Goal: Task Accomplishment & Management: Complete application form

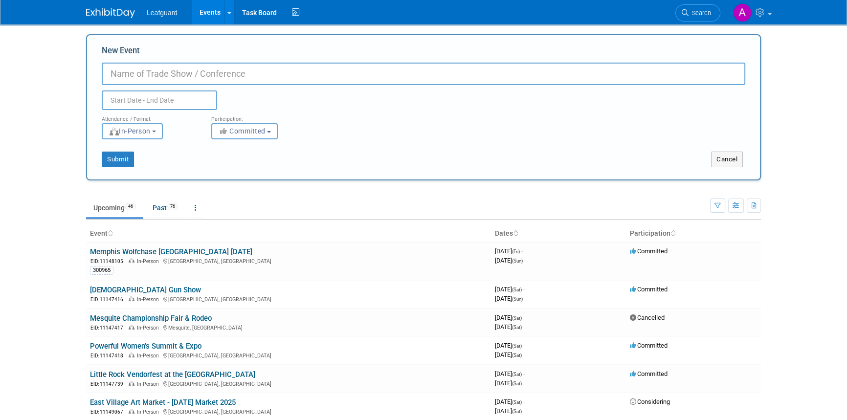
click at [110, 74] on input "New Event" at bounding box center [424, 74] width 644 height 22
type input "[PERSON_NAME] Arts & Autos"
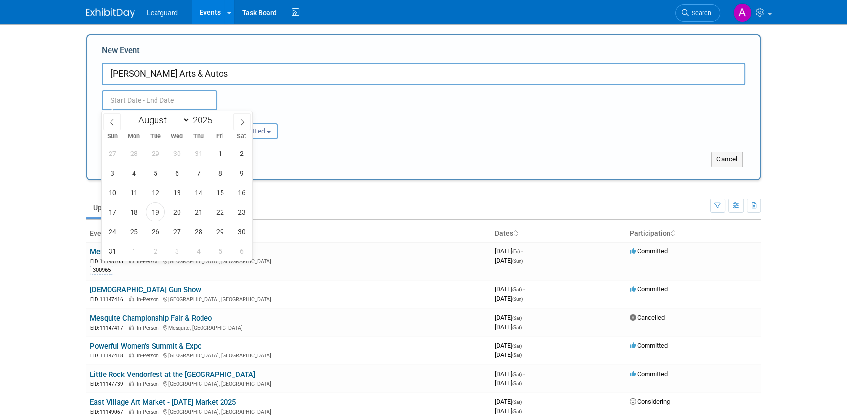
click at [139, 101] on input "text" at bounding box center [159, 100] width 115 height 20
click at [183, 123] on select "January February March April May June July August September October November De…" at bounding box center [162, 120] width 56 height 12
select select "8"
click at [134, 114] on select "January February March April May June July August September October November De…" at bounding box center [162, 120] width 56 height 12
click at [220, 176] on span "12" at bounding box center [219, 172] width 19 height 19
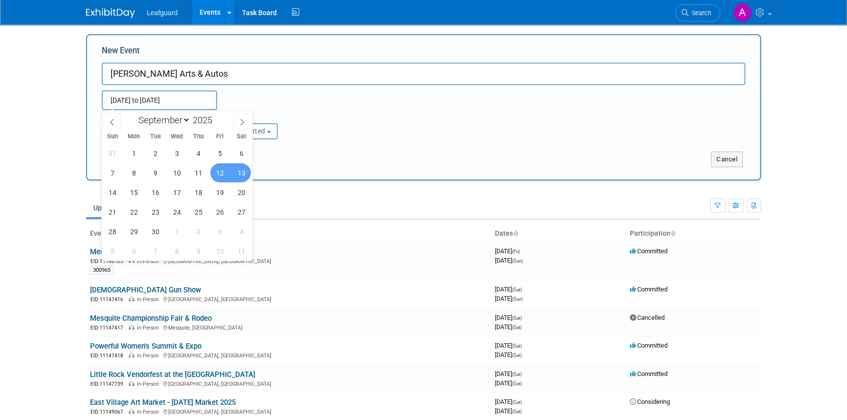
click at [245, 174] on span "13" at bounding box center [241, 172] width 19 height 19
type input "[DATE] to [DATE]"
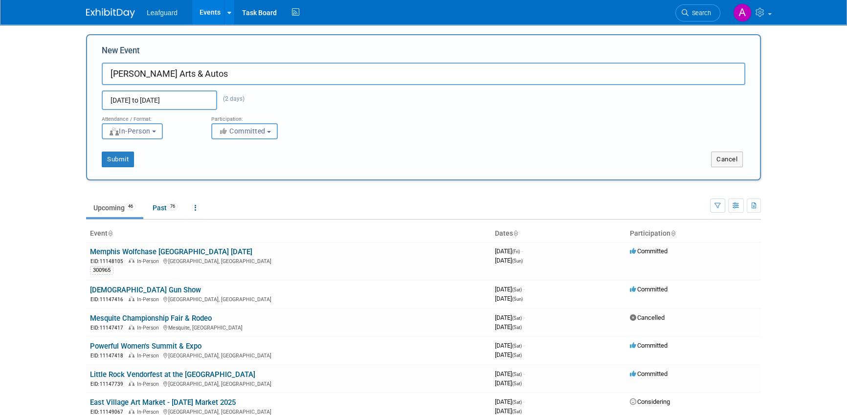
click at [250, 132] on span "Committed" at bounding box center [241, 131] width 47 height 8
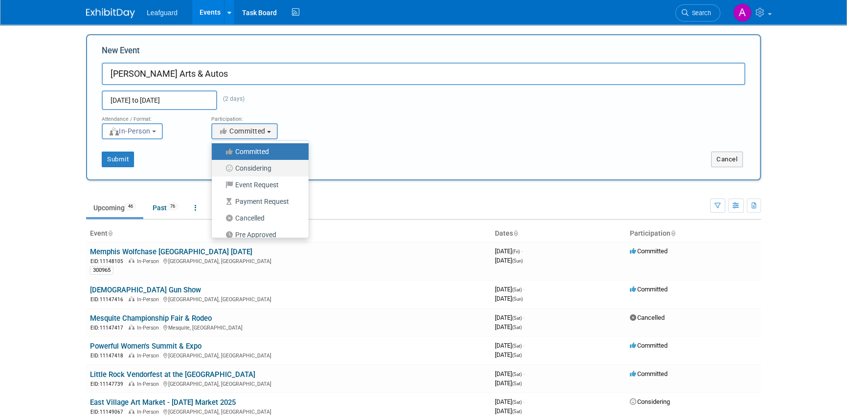
click at [258, 166] on label "Considering" at bounding box center [258, 168] width 82 height 13
click at [221, 166] on input "Considering" at bounding box center [217, 168] width 6 height 6
select select "2"
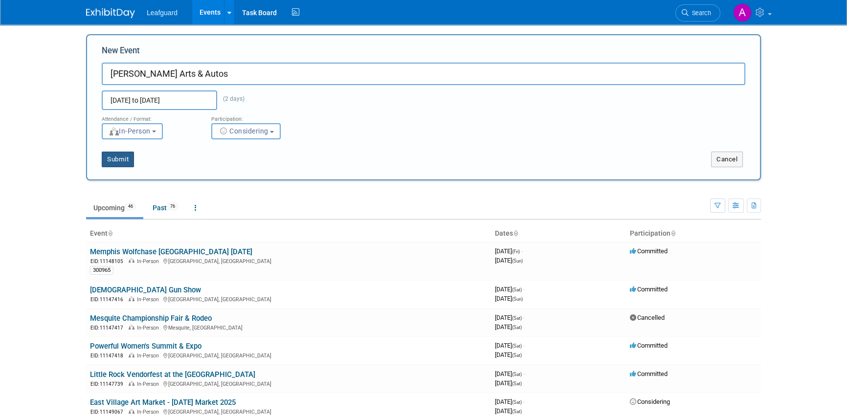
click at [118, 160] on button "Submit" at bounding box center [118, 160] width 32 height 16
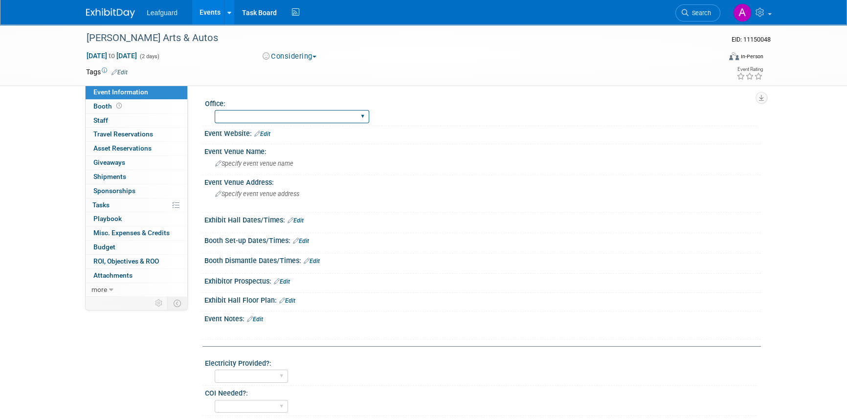
click at [239, 116] on select "Albany Arkansas Austin Birmingham Charlotte Chicago Cleveland Colorado Columbia…" at bounding box center [292, 116] width 155 height 13
select select "Dallas"
click at [215, 110] on select "Albany Arkansas Austin Birmingham Charlotte Chicago Cleveland Colorado Columbia…" at bounding box center [292, 116] width 155 height 13
click at [259, 318] on link "Edit" at bounding box center [255, 319] width 16 height 7
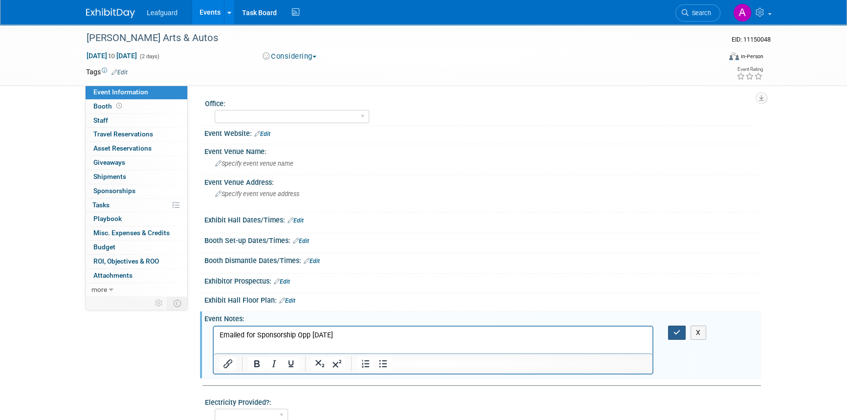
click at [674, 336] on button "button" at bounding box center [677, 333] width 18 height 14
